Goal: Information Seeking & Learning: Find specific fact

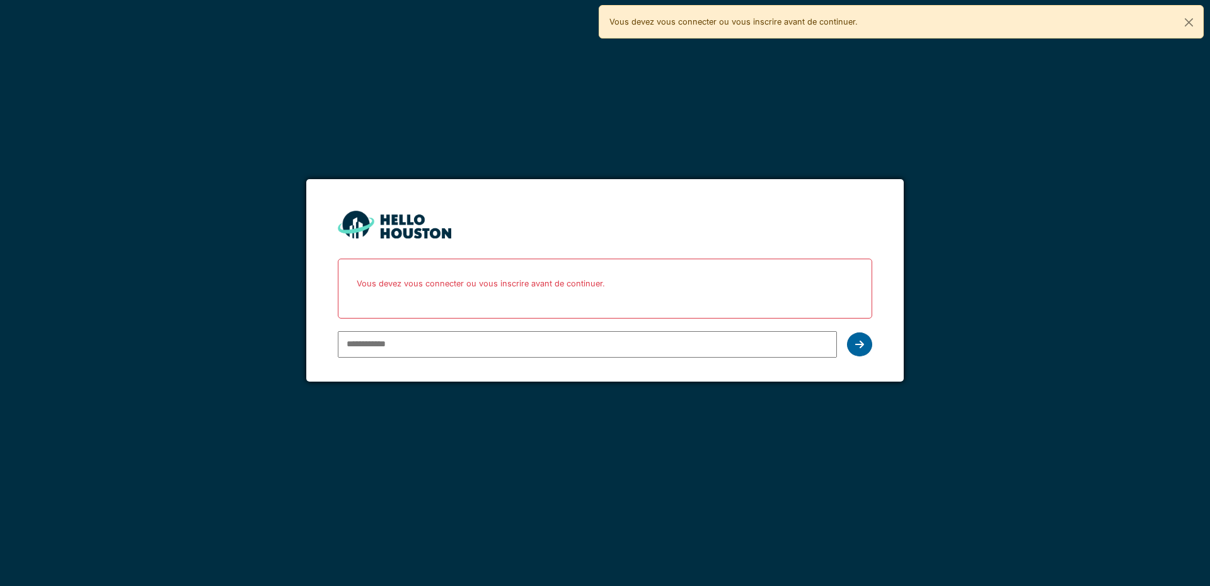
type input "**********"
click at [853, 344] on div at bounding box center [859, 344] width 25 height 24
click at [860, 347] on icon at bounding box center [859, 344] width 9 height 10
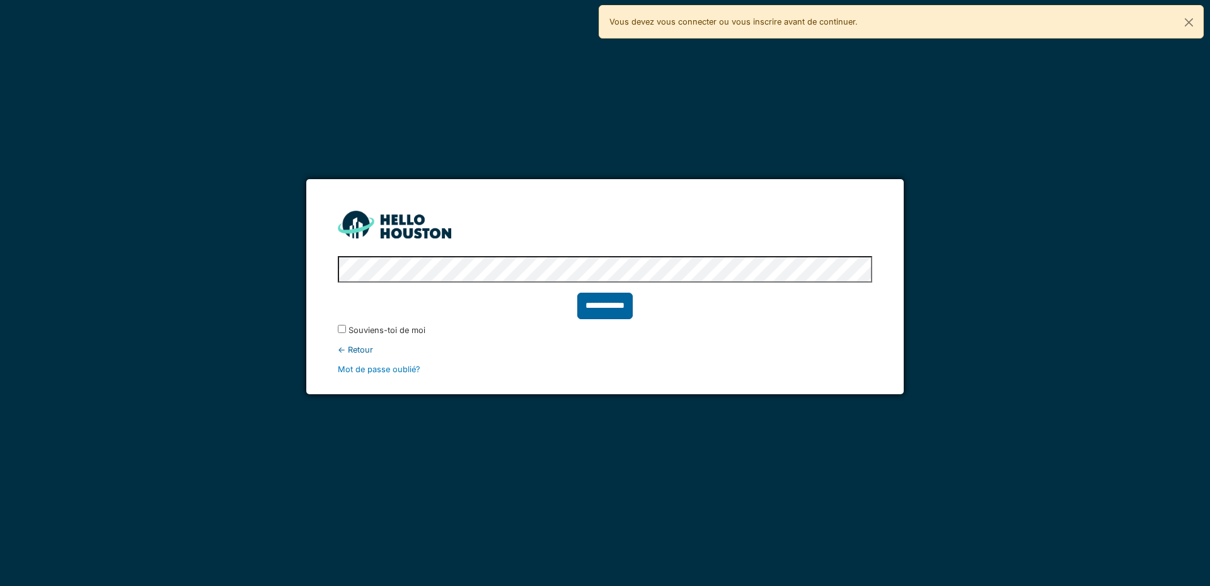
click at [594, 308] on input "**********" at bounding box center [604, 306] width 55 height 26
type input "******"
click at [610, 306] on font "******" at bounding box center [605, 304] width 37 height 9
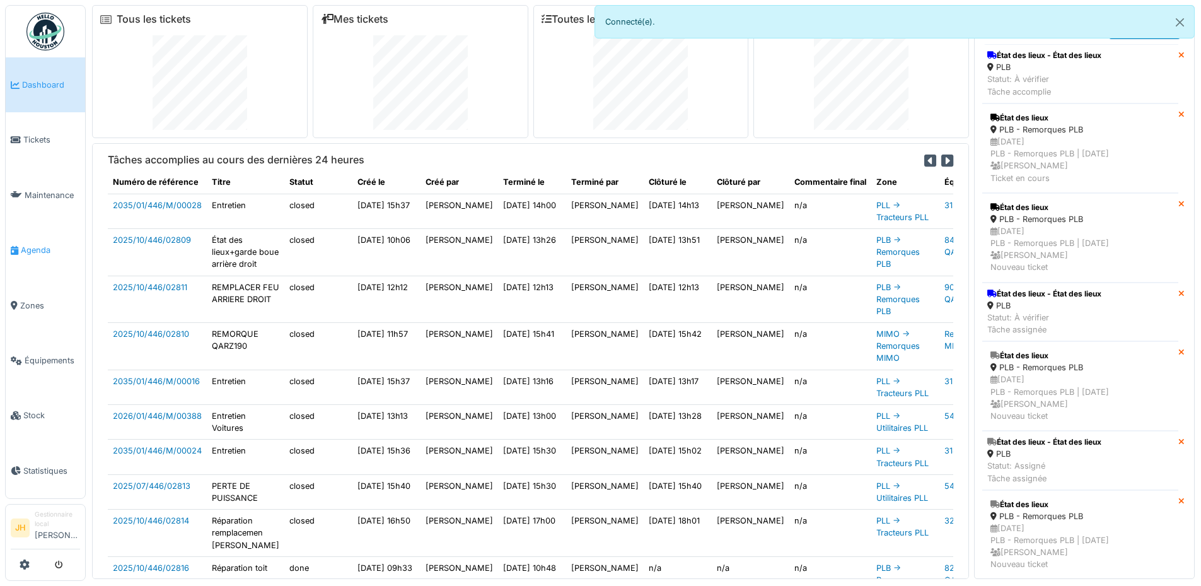
click at [30, 248] on span "Agenda" at bounding box center [50, 250] width 59 height 12
click at [43, 356] on span "Équipements" at bounding box center [52, 360] width 55 height 12
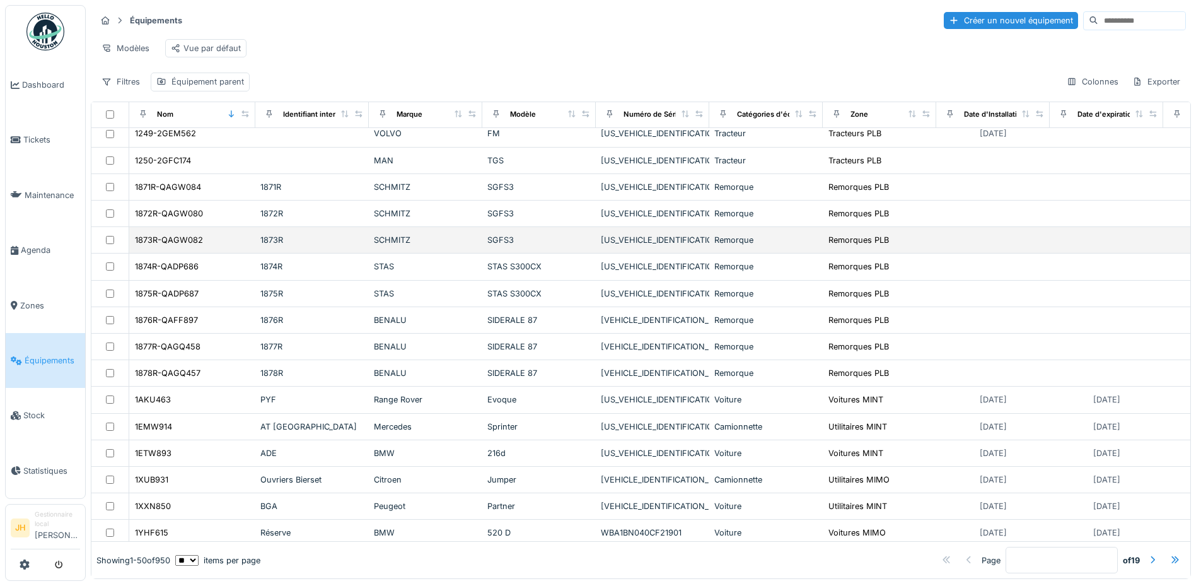
scroll to position [693, 0]
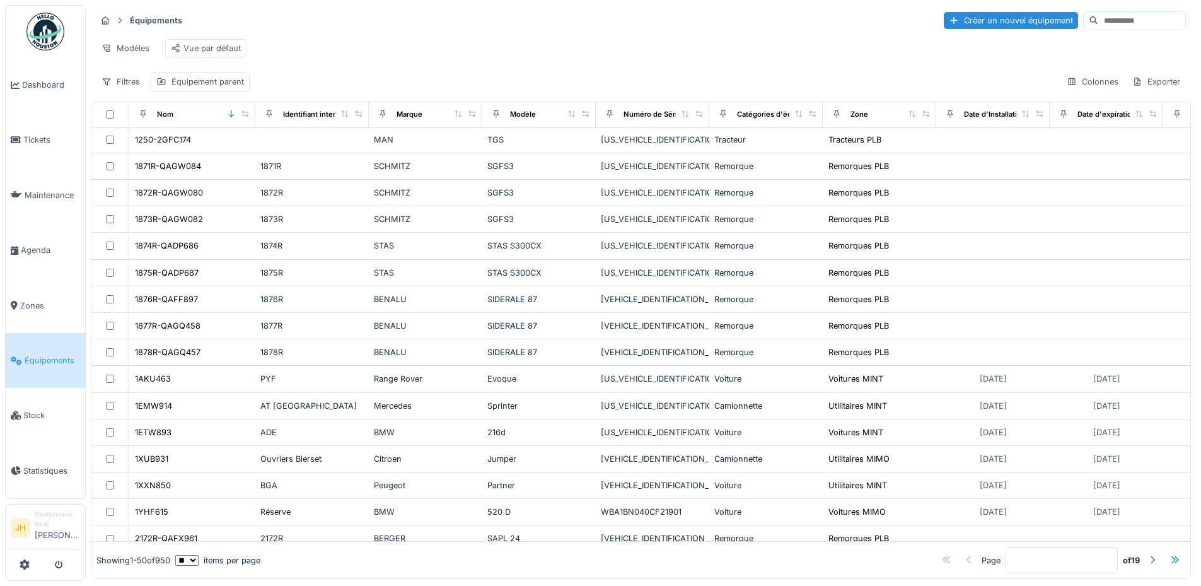
click at [632, 53] on div "Modèles Vue par défaut" at bounding box center [641, 48] width 1090 height 28
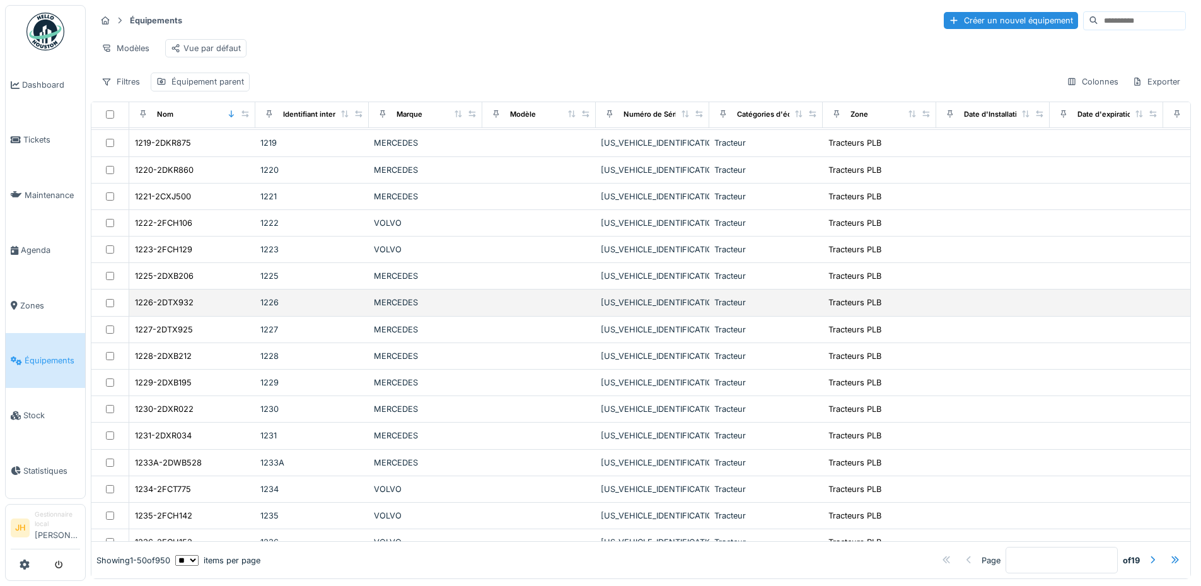
scroll to position [0, 0]
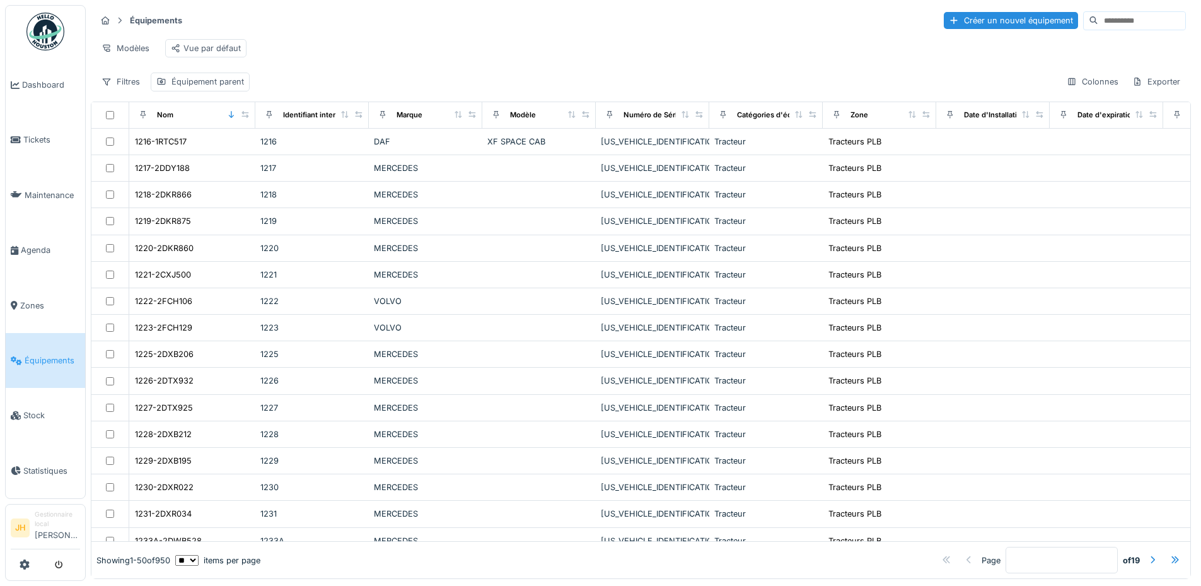
click at [1098, 22] on input at bounding box center [1141, 21] width 87 height 18
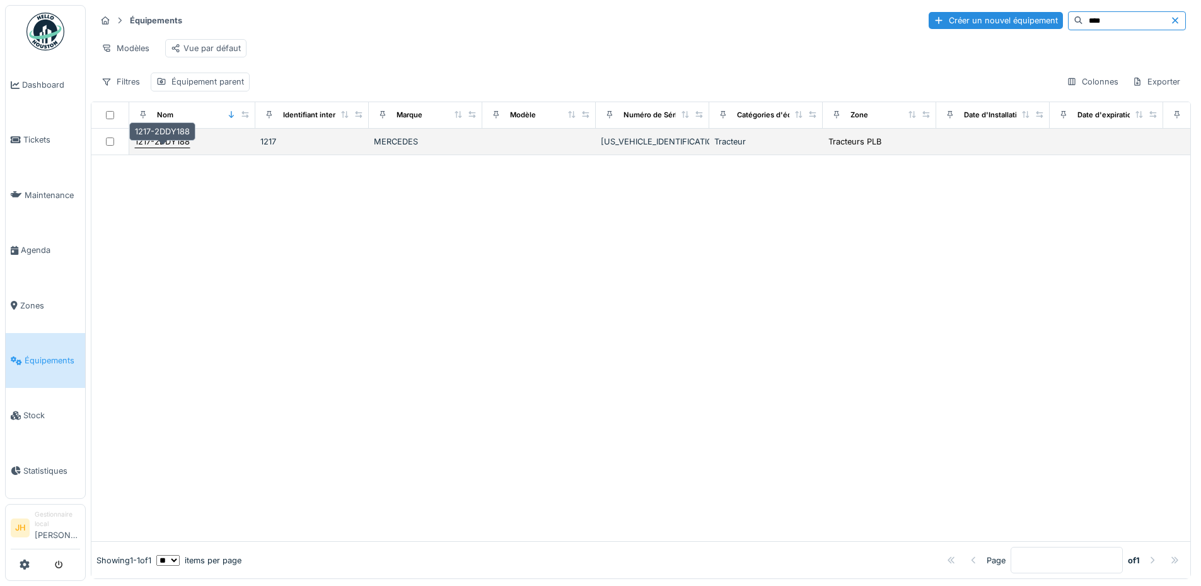
type input "****"
click at [165, 148] on div "1217-2DDY188" at bounding box center [162, 142] width 55 height 12
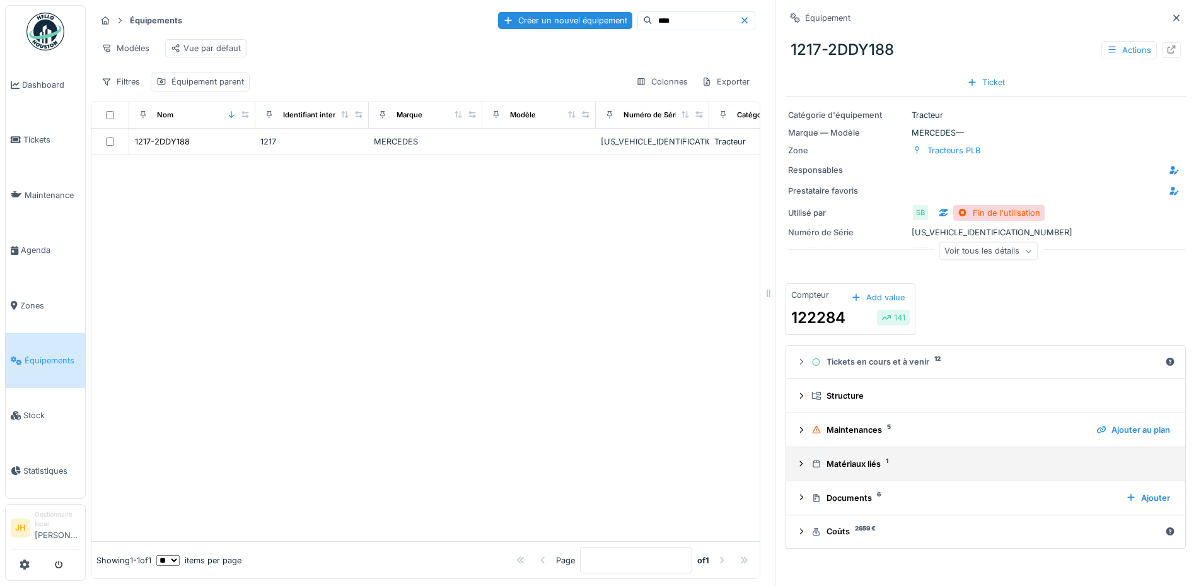
click at [863, 464] on div "Matériaux liés 1" at bounding box center [990, 464] width 359 height 12
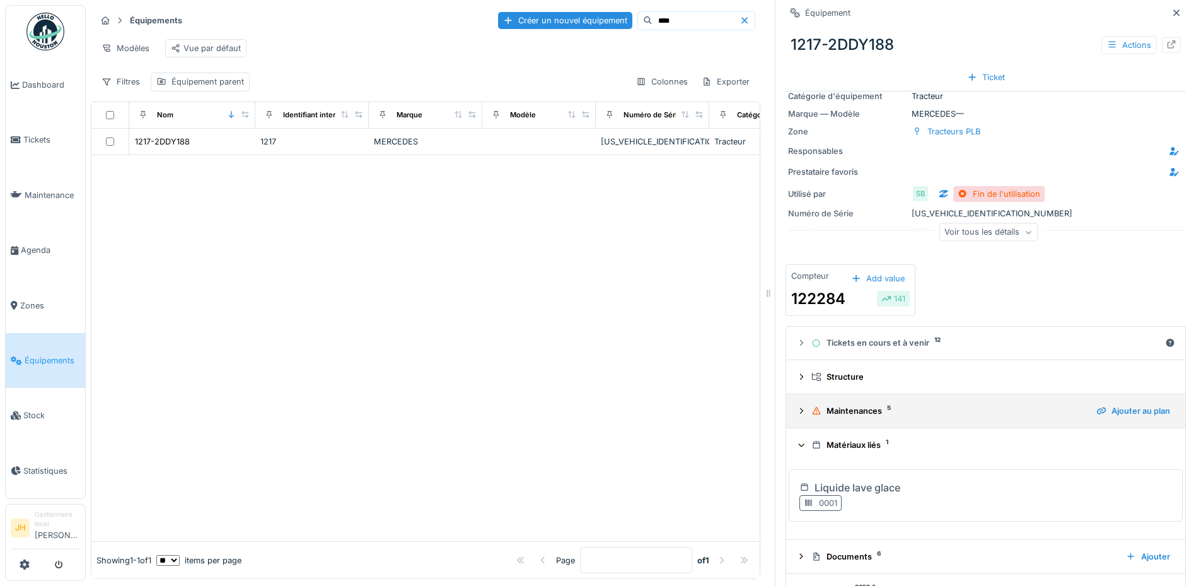
scroll to position [52, 0]
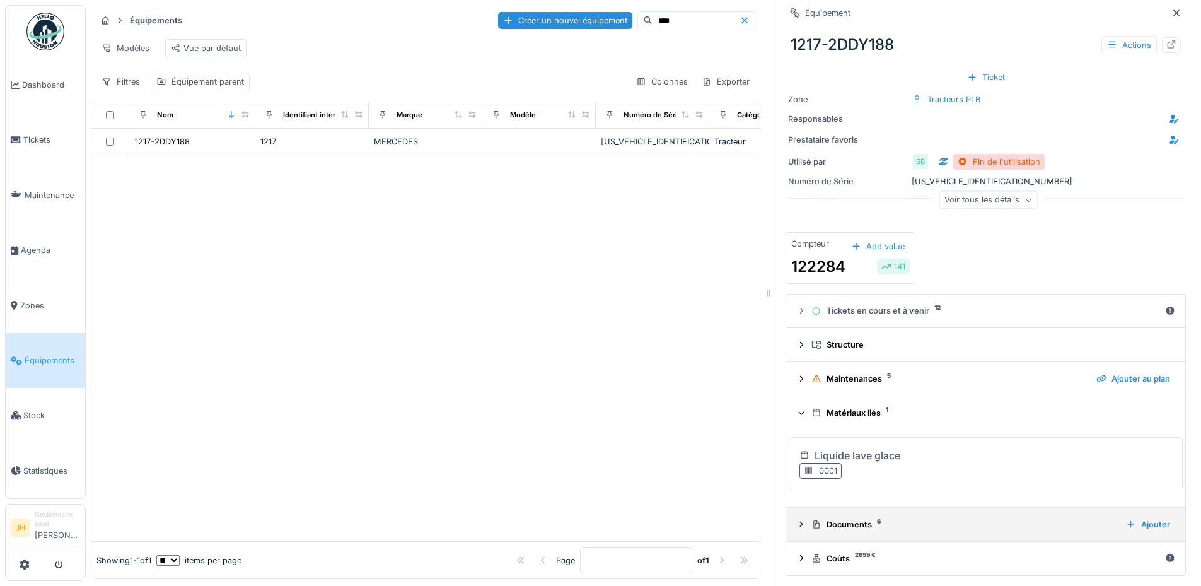
click at [840, 528] on div "Documents 6" at bounding box center [963, 524] width 304 height 12
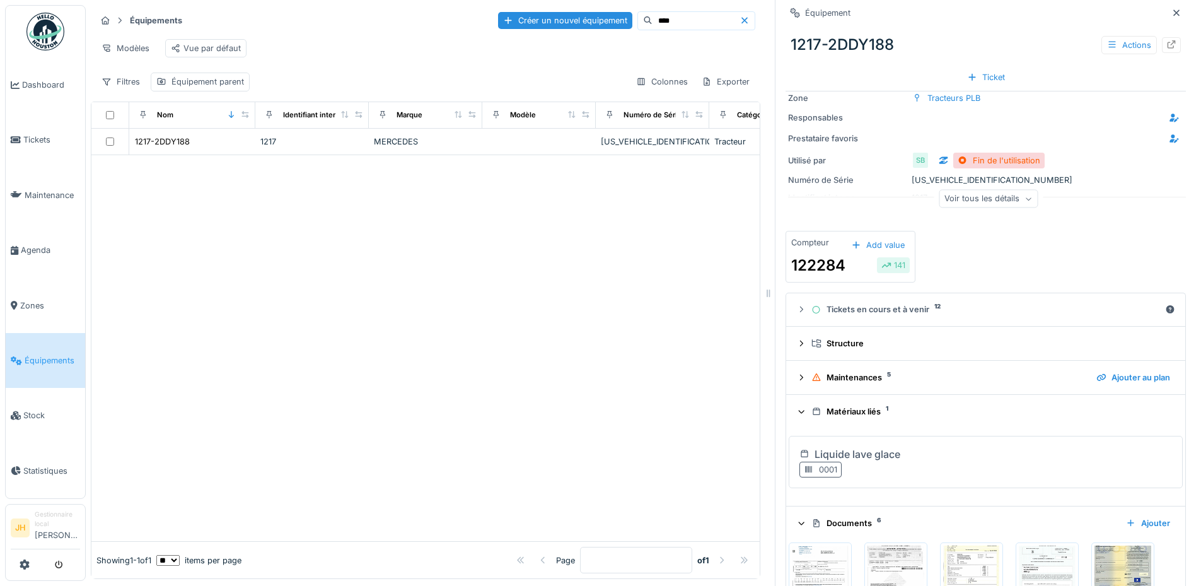
scroll to position [241, 0]
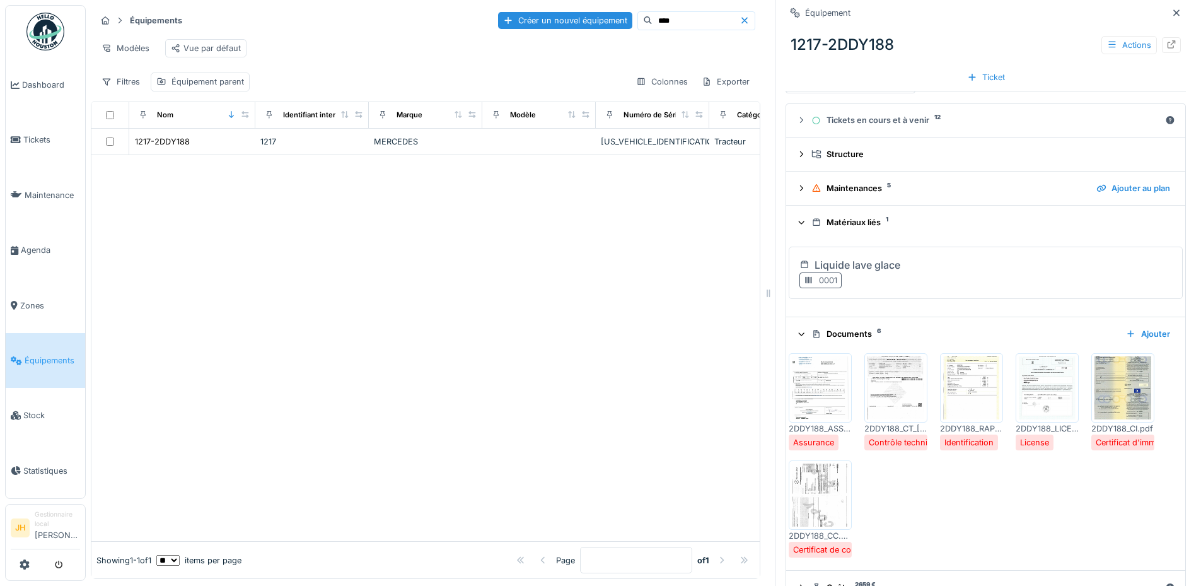
click at [978, 525] on div "2DDY188_ASSURANCE_01.02.26.pdf Assurance 2DDY188_CT_22.02.2026.pdf Contrôle tec…" at bounding box center [986, 455] width 394 height 215
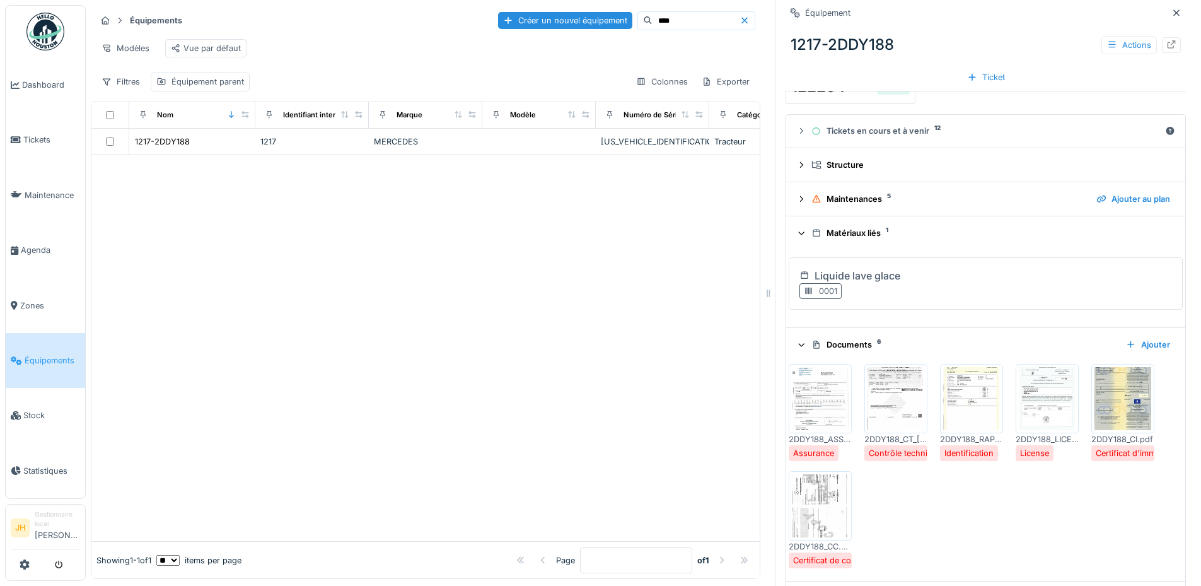
scroll to position [272, 0]
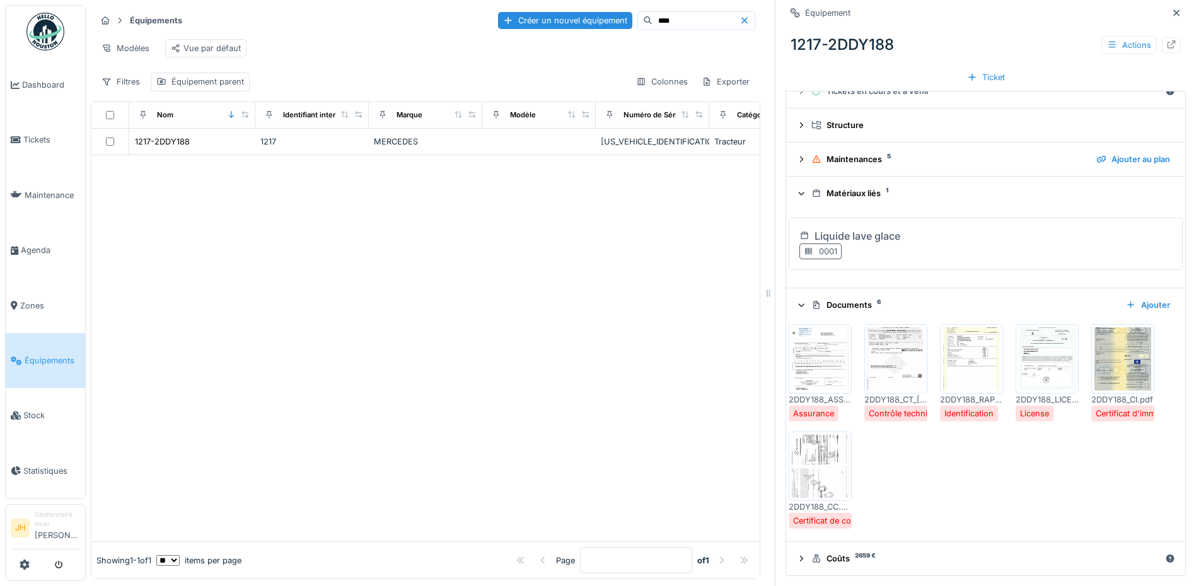
click at [739, 22] on icon at bounding box center [744, 20] width 10 height 8
click at [48, 244] on span "Agenda" at bounding box center [50, 250] width 59 height 12
click at [47, 244] on span "Agenda" at bounding box center [50, 250] width 59 height 12
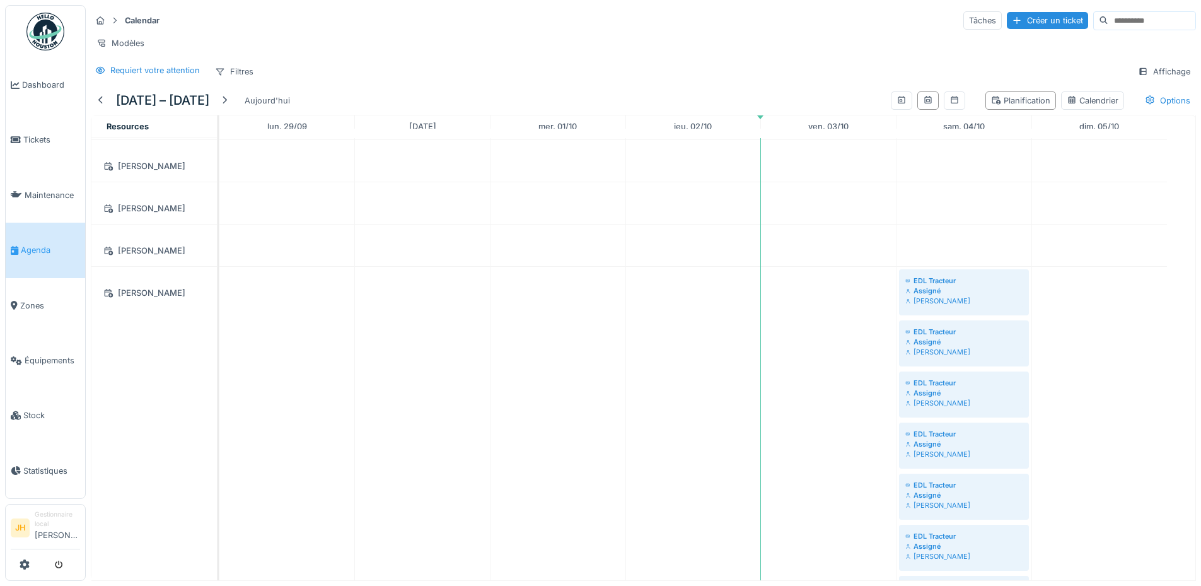
scroll to position [189, 0]
click at [1130, 17] on input at bounding box center [1151, 21] width 87 height 18
click at [72, 354] on span "Équipements" at bounding box center [52, 360] width 55 height 12
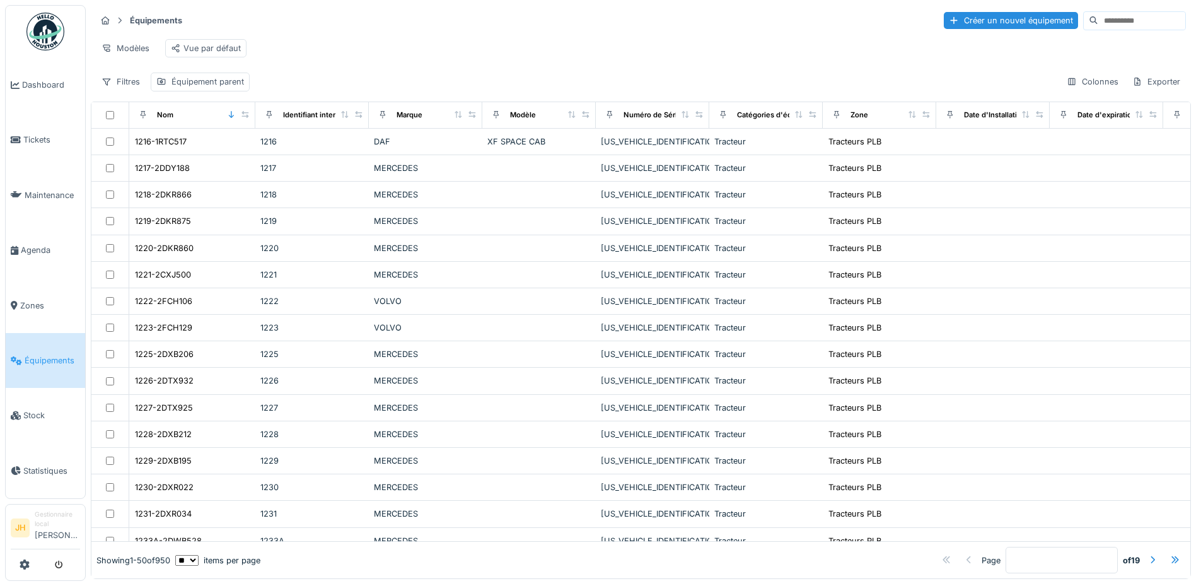
click at [1098, 16] on input at bounding box center [1141, 21] width 87 height 18
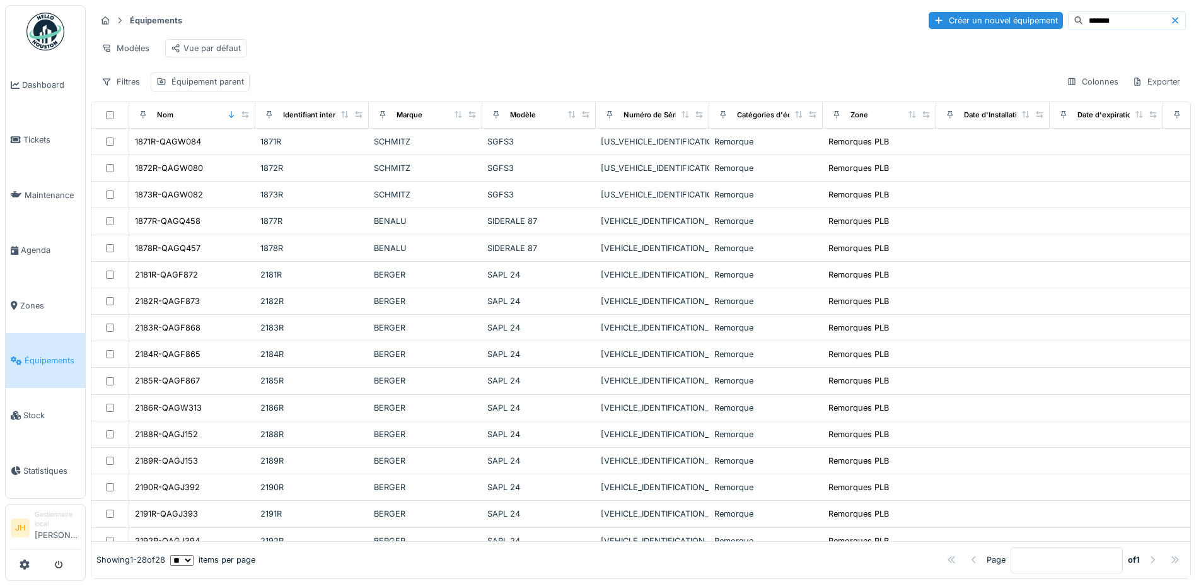
click at [1083, 20] on input "*******" at bounding box center [1126, 21] width 87 height 18
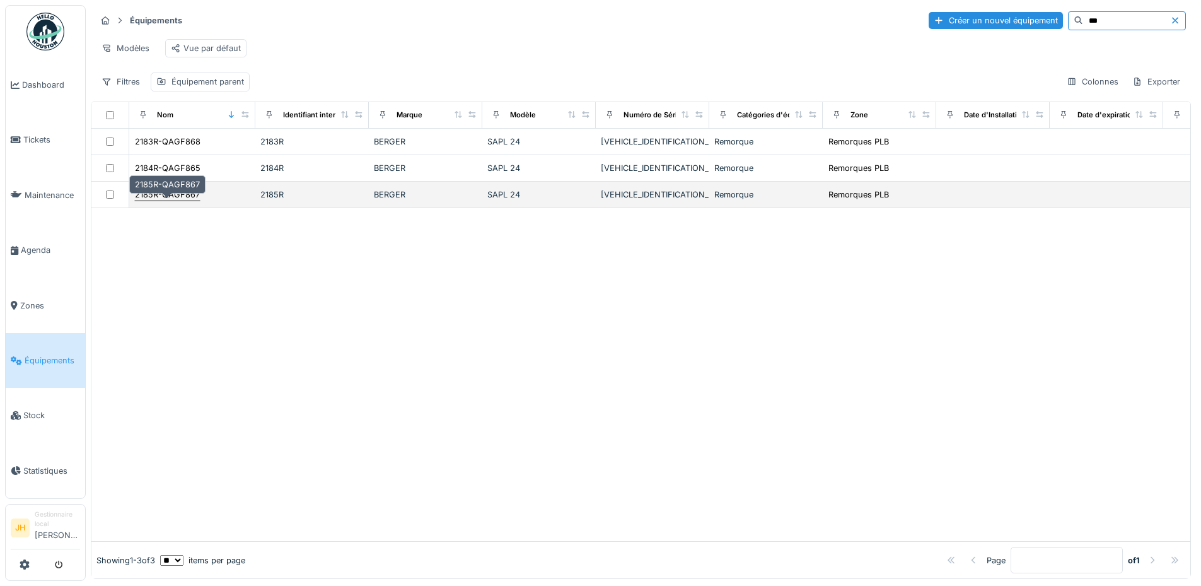
type input "***"
click at [174, 200] on div "2185R-QAGF867" at bounding box center [167, 194] width 65 height 12
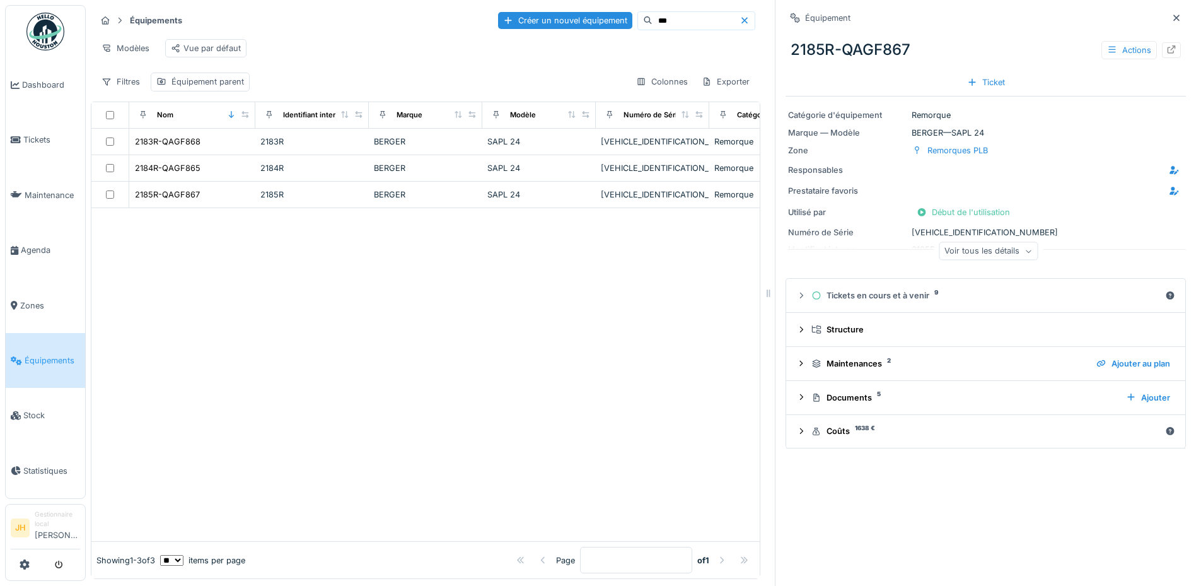
click at [987, 248] on div "Voir tous les détails" at bounding box center [988, 251] width 99 height 18
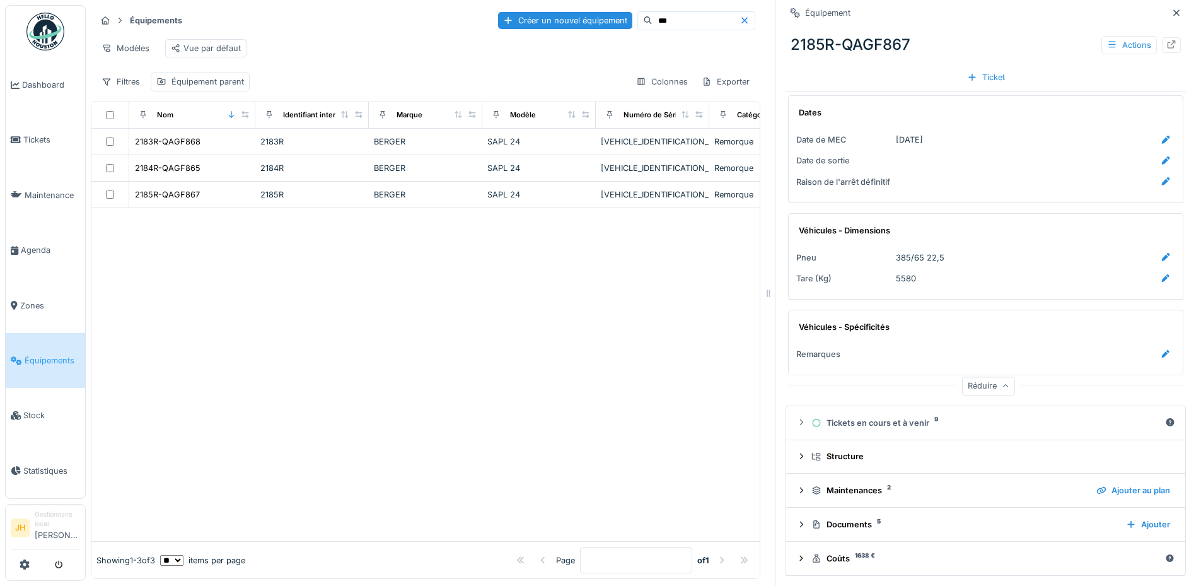
scroll to position [9, 0]
click at [466, 320] on div at bounding box center [425, 374] width 668 height 333
click at [833, 552] on div "Coûts 1638 €" at bounding box center [985, 558] width 349 height 12
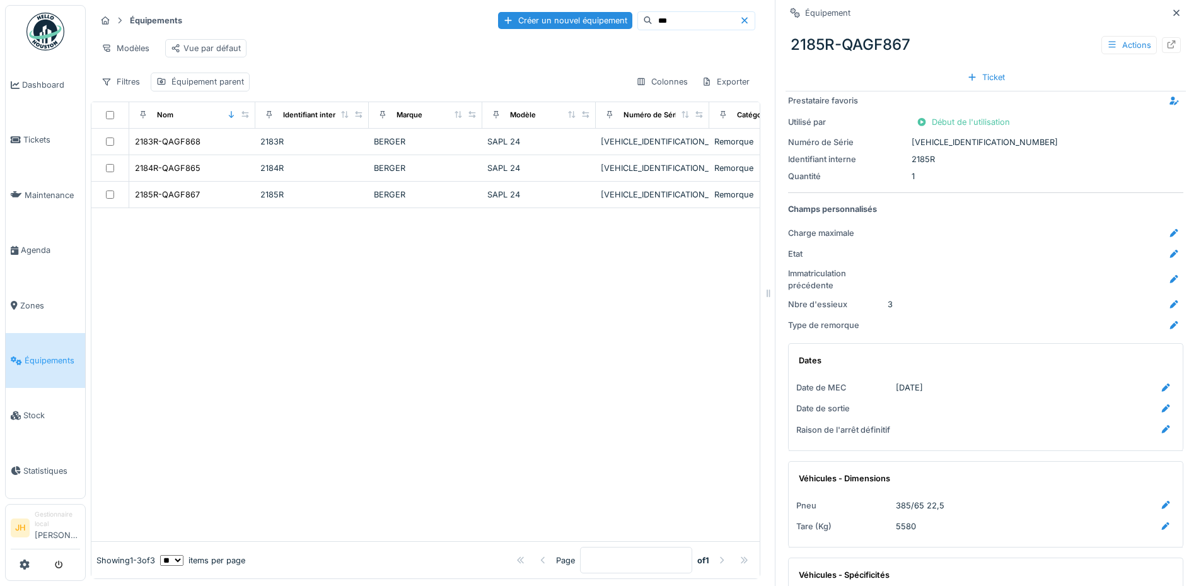
scroll to position [0, 0]
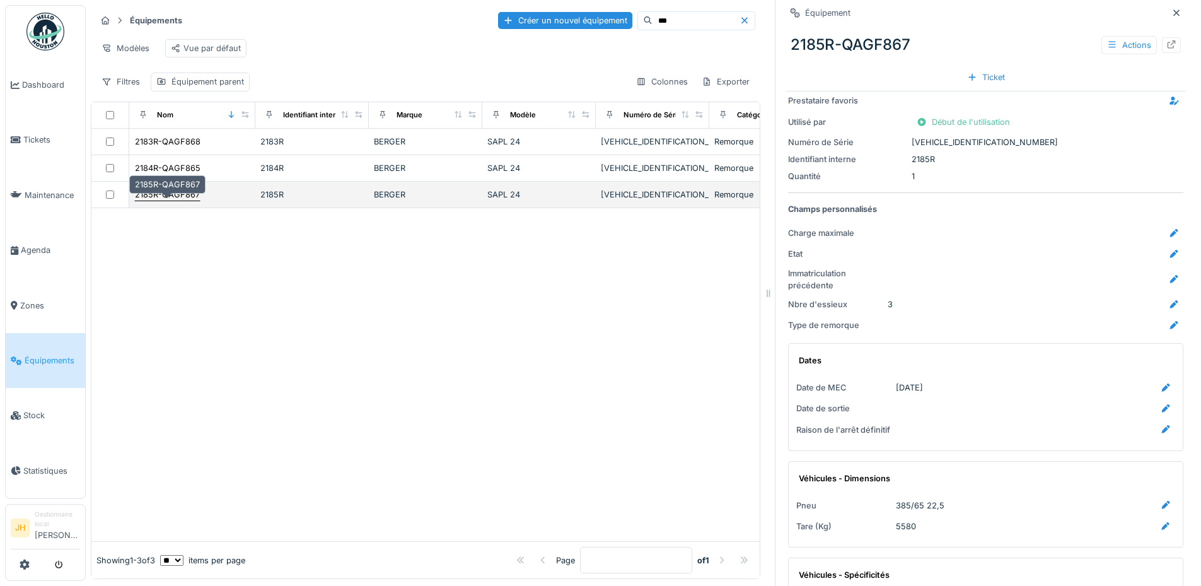
click at [186, 200] on div "2185R-QAGF867" at bounding box center [167, 194] width 65 height 12
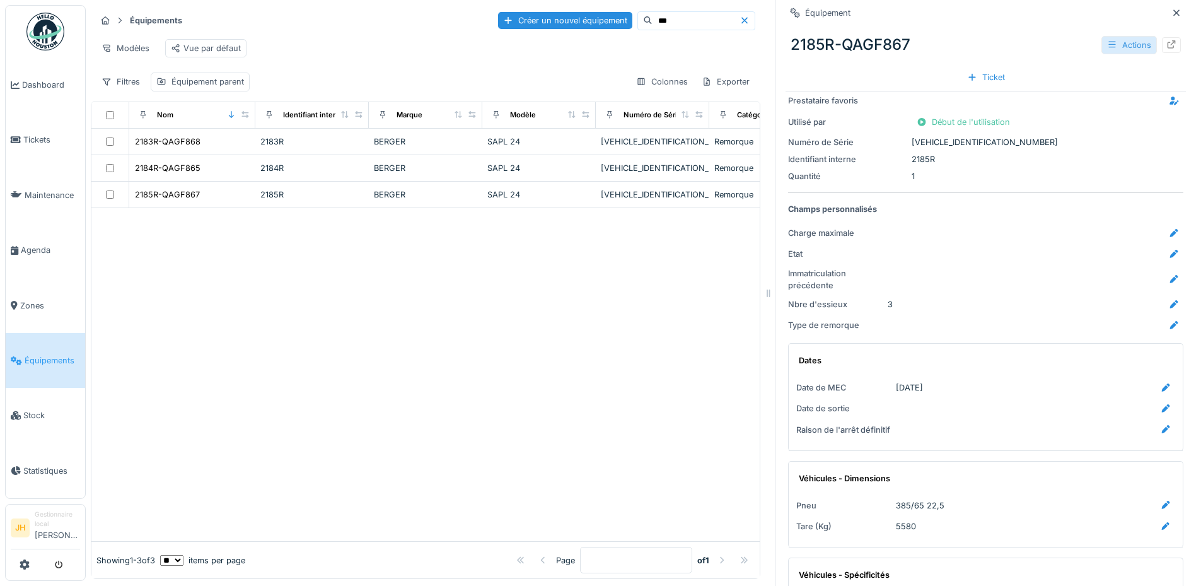
click at [1101, 50] on div "Actions" at bounding box center [1128, 45] width 55 height 18
click at [739, 23] on icon at bounding box center [744, 20] width 10 height 8
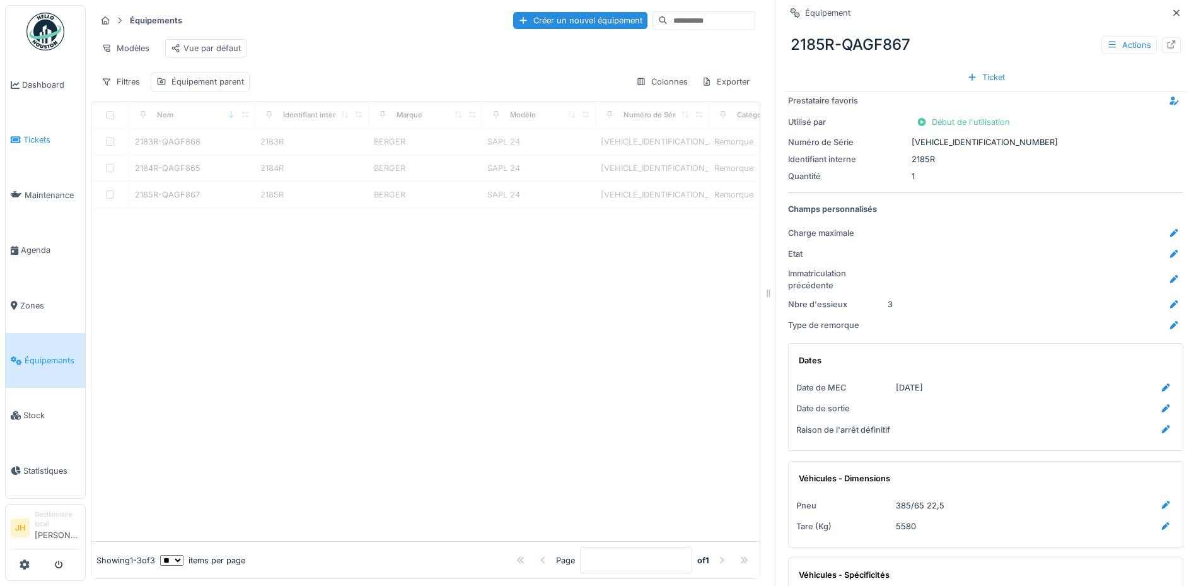
click at [57, 141] on span "Tickets" at bounding box center [51, 140] width 57 height 12
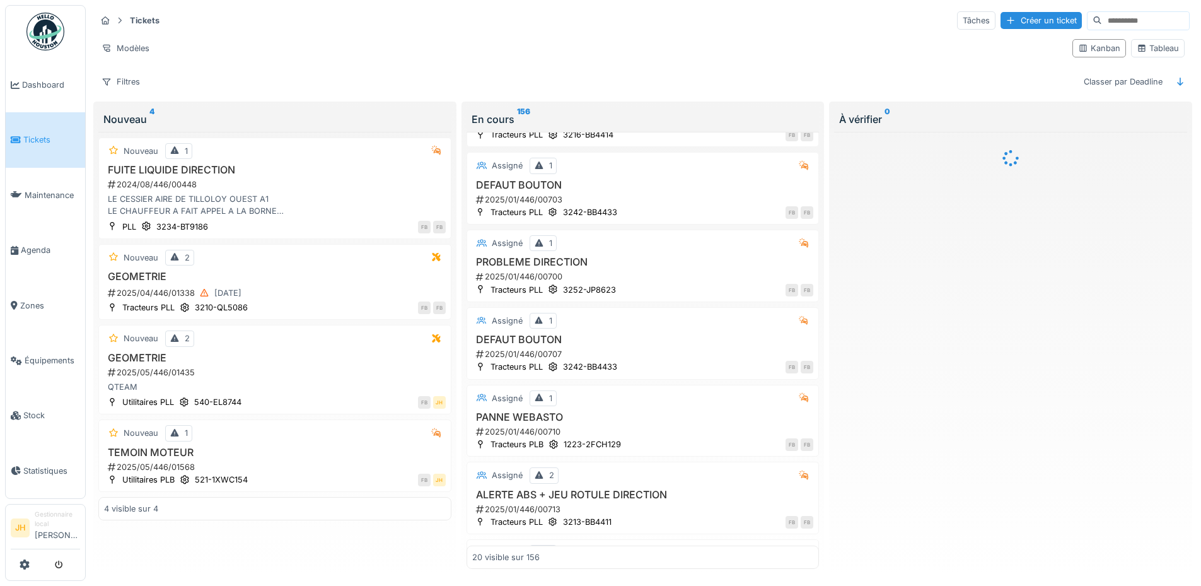
scroll to position [378, 0]
click at [1116, 12] on input at bounding box center [1145, 21] width 87 height 18
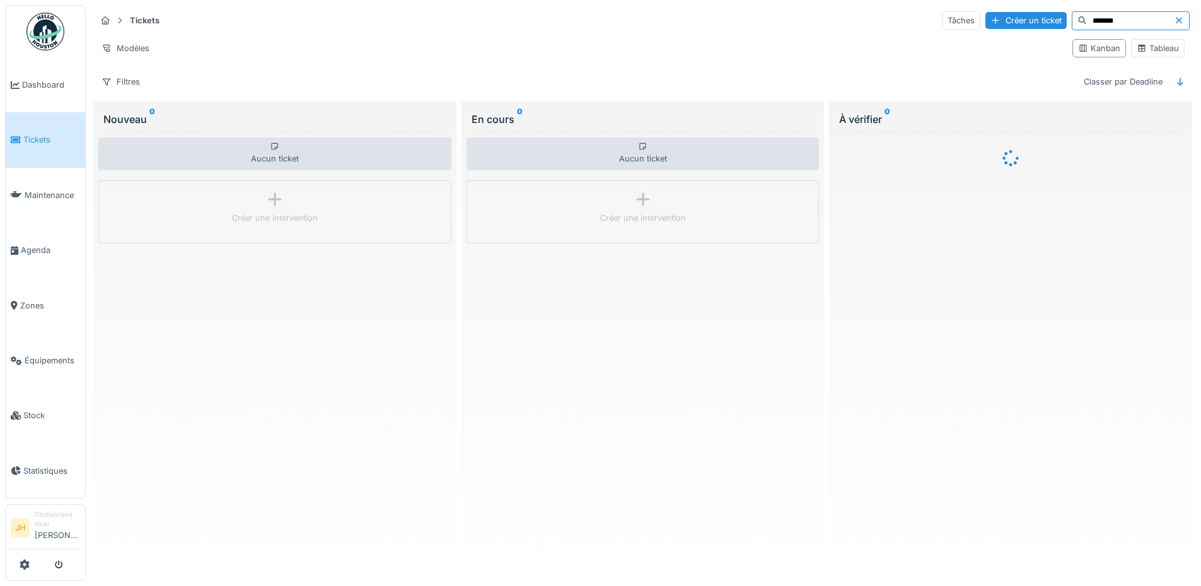
type input "*******"
